Goal: Task Accomplishment & Management: Manage account settings

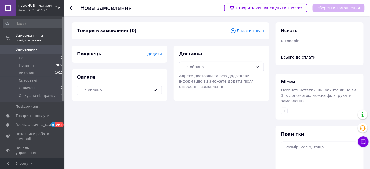
click at [255, 31] on span "Додати товар" at bounding box center [247, 31] width 34 height 6
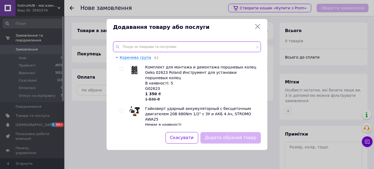
click at [166, 45] on input "text" at bounding box center [187, 47] width 148 height 11
paste input "Зйомник сайлентблоків MAR-POL M80445"
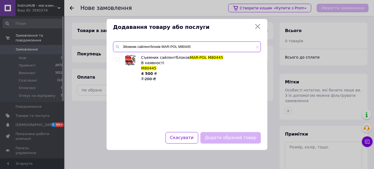
type input "Зйомник сайлентблоків MAR-POL M80445"
click at [117, 58] on input "checkbox" at bounding box center [117, 59] width 3 height 3
checkbox input "true"
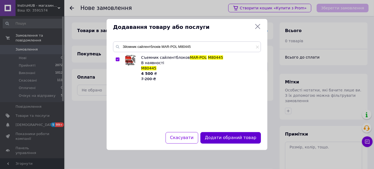
click at [243, 136] on button "Додати обраний товар" at bounding box center [230, 138] width 61 height 12
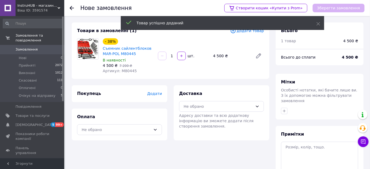
click at [155, 95] on span "Додати" at bounding box center [154, 94] width 15 height 4
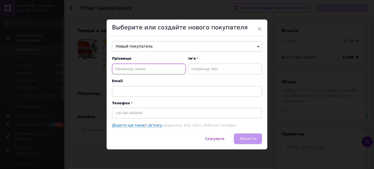
click at [156, 69] on input "text" at bounding box center [149, 69] width 74 height 11
type input "[PERSON_NAME]"
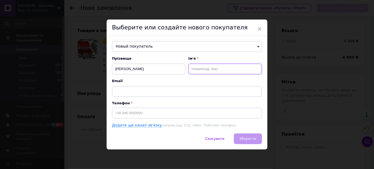
click at [213, 72] on input "text" at bounding box center [225, 69] width 74 height 11
type input "[PERSON_NAME]"
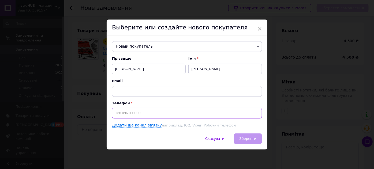
click at [144, 111] on input at bounding box center [187, 113] width 150 height 11
paste input "0972295889"
type input "[PHONE_NUMBER]"
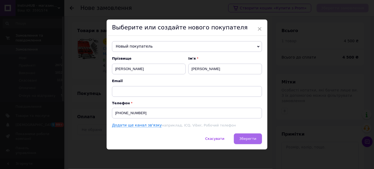
click at [248, 139] on span "Зберегти" at bounding box center [247, 139] width 17 height 4
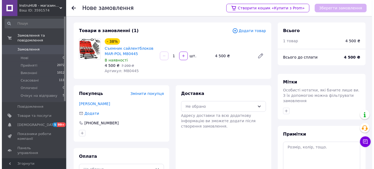
scroll to position [51, 0]
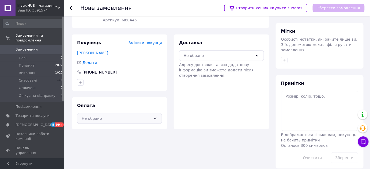
click at [132, 116] on div "Не обрано" at bounding box center [116, 119] width 69 height 6
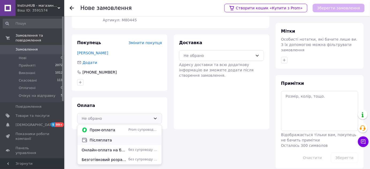
click at [108, 139] on span "Післяплата" at bounding box center [124, 140] width 68 height 5
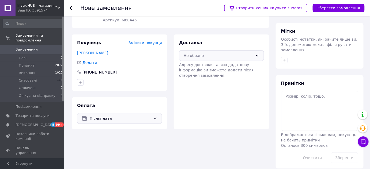
click at [194, 55] on div "Не обрано" at bounding box center [218, 56] width 69 height 6
click at [186, 70] on div "Нова Пошта (платна)" at bounding box center [221, 67] width 84 height 10
click at [342, 5] on button "Зберегти замовлення" at bounding box center [339, 8] width 52 height 9
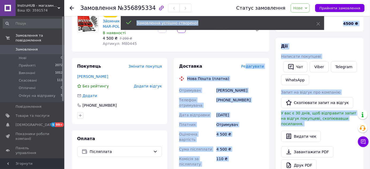
drag, startPoint x: 318, startPoint y: 22, endPoint x: 250, endPoint y: 66, distance: 81.0
click at [250, 66] on body "InstruHUB - магазин інструментів Ваш ID: 3591574 Сайт InstruHUB - магазин інстр…" at bounding box center [185, 137] width 370 height 377
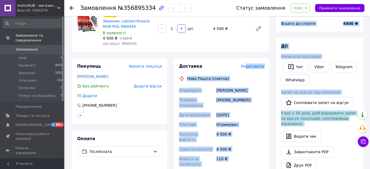
click at [250, 66] on span "Редагувати" at bounding box center [252, 66] width 23 height 4
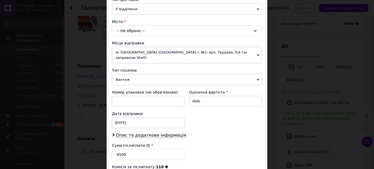
scroll to position [146, 0]
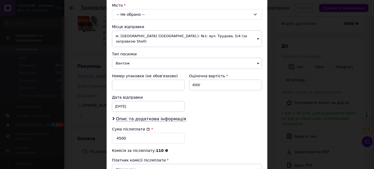
click at [157, 10] on div "-- Не обрано --" at bounding box center [187, 14] width 150 height 11
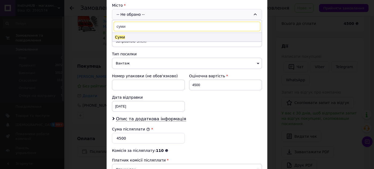
type input "суми"
click at [118, 35] on span "Суми" at bounding box center [120, 37] width 10 height 4
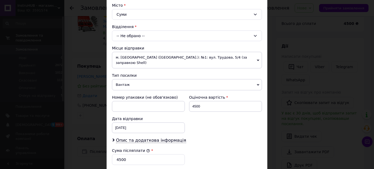
click at [126, 33] on div "-- Не обрано --" at bounding box center [187, 36] width 150 height 11
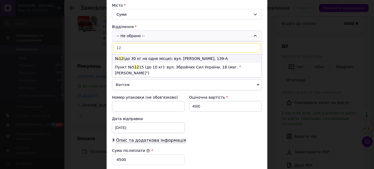
type input "12"
click at [178, 58] on li "№ 12 (до 30 кг на одне місце): вул. [PERSON_NAME], 139-А" at bounding box center [186, 58] width 149 height 9
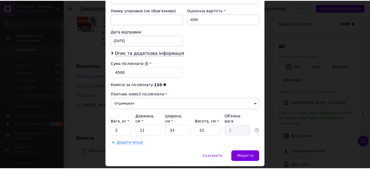
scroll to position [237, 0]
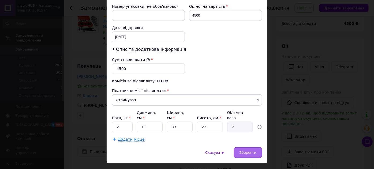
click at [249, 151] on span "Зберегти" at bounding box center [247, 153] width 17 height 4
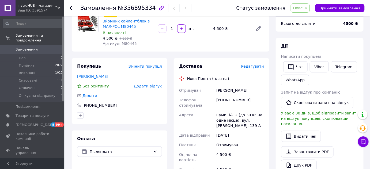
click at [303, 9] on span "Нове" at bounding box center [298, 8] width 10 height 4
click at [301, 52] on li "Очікує на відправку" at bounding box center [312, 51] width 42 height 8
click at [20, 47] on span "Замовлення" at bounding box center [27, 49] width 22 height 5
